Goal: Transaction & Acquisition: Purchase product/service

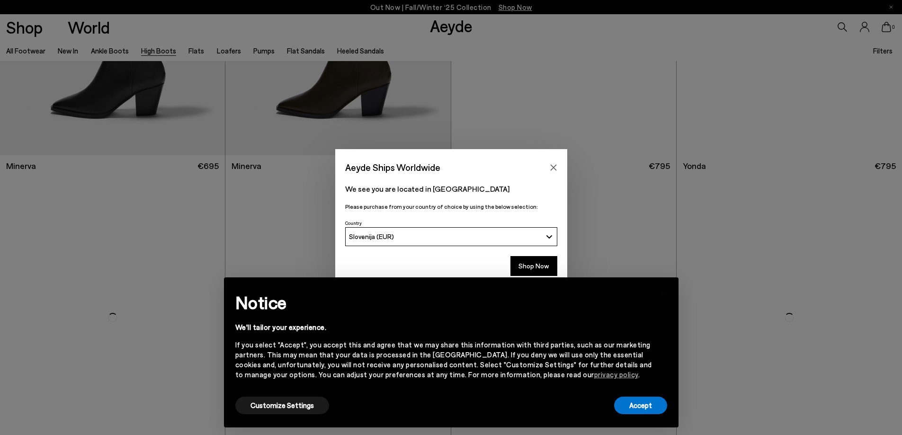
scroll to position [900, 0]
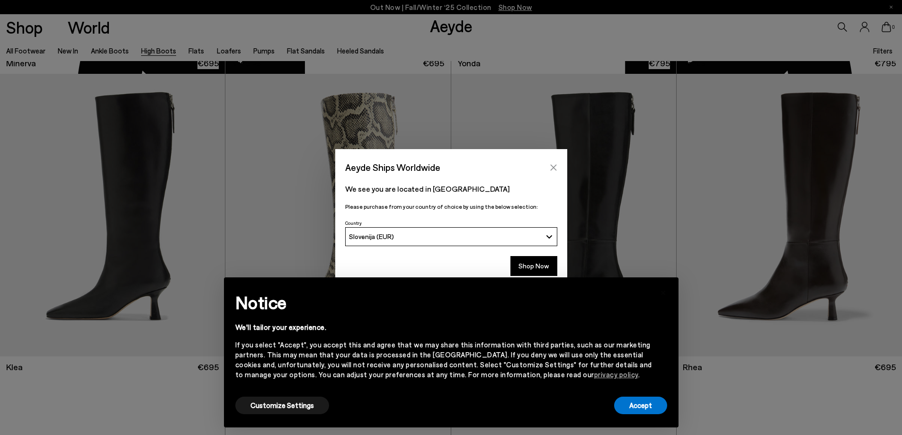
click at [552, 168] on icon "Close" at bounding box center [554, 168] width 8 height 8
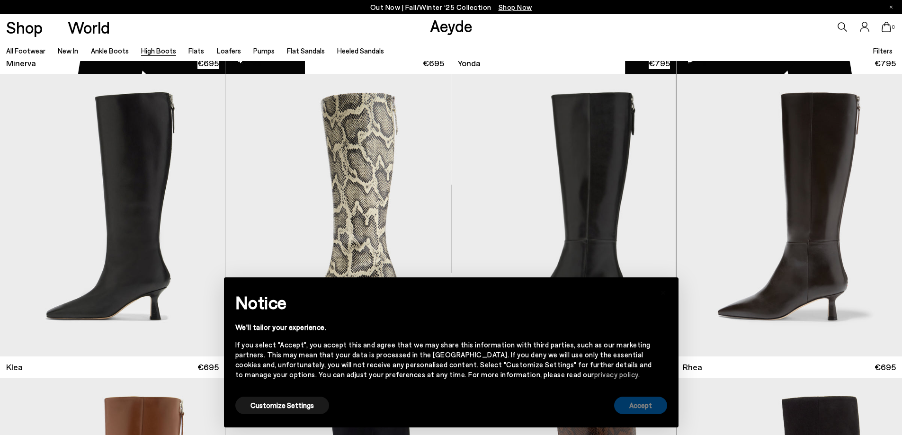
click at [646, 401] on button "Accept" at bounding box center [640, 406] width 53 height 18
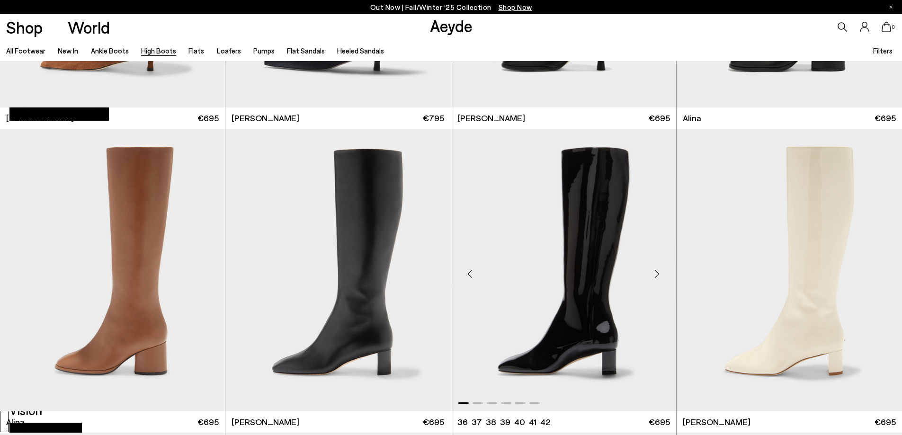
scroll to position [1847, 0]
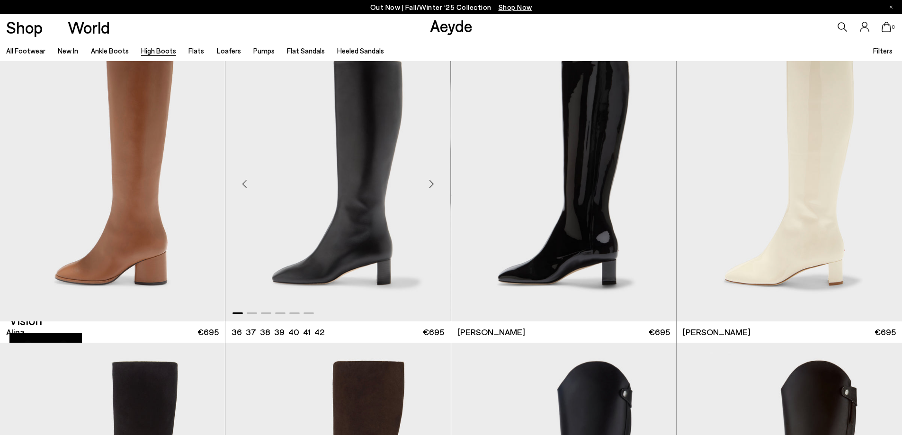
click at [361, 218] on img "1 / 6" at bounding box center [337, 180] width 225 height 283
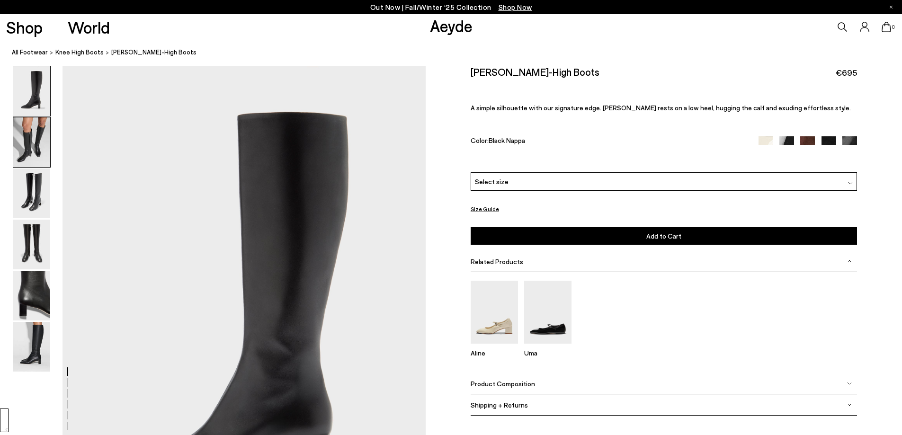
click at [36, 145] on img at bounding box center [31, 142] width 37 height 50
